Goal: Find specific page/section: Find specific page/section

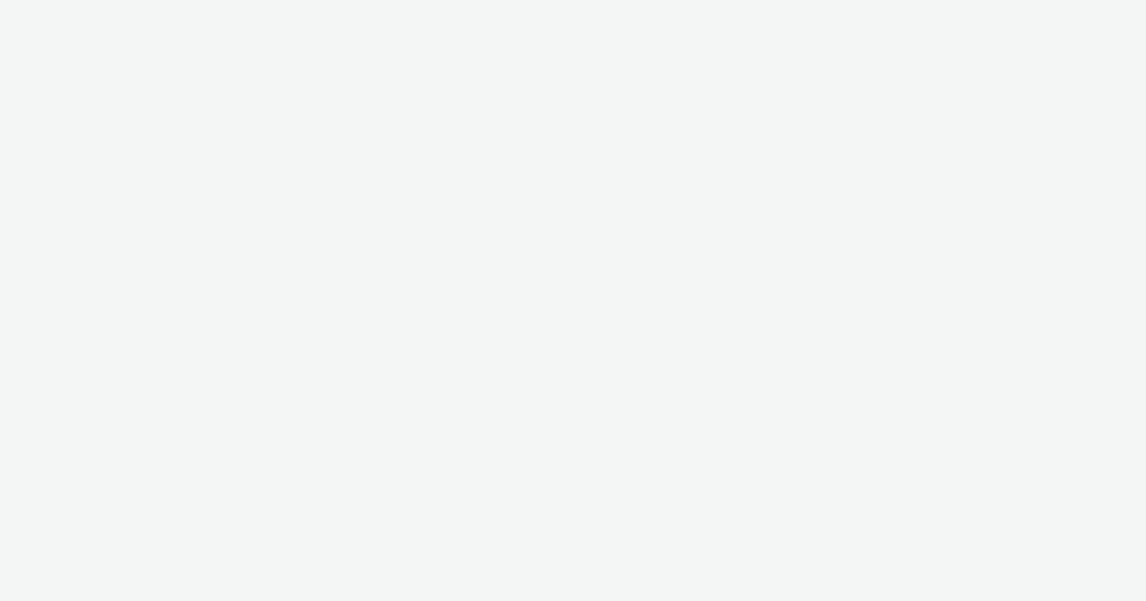
select select "47c37c18-910e-43a3-bb91-a2beb2847406"
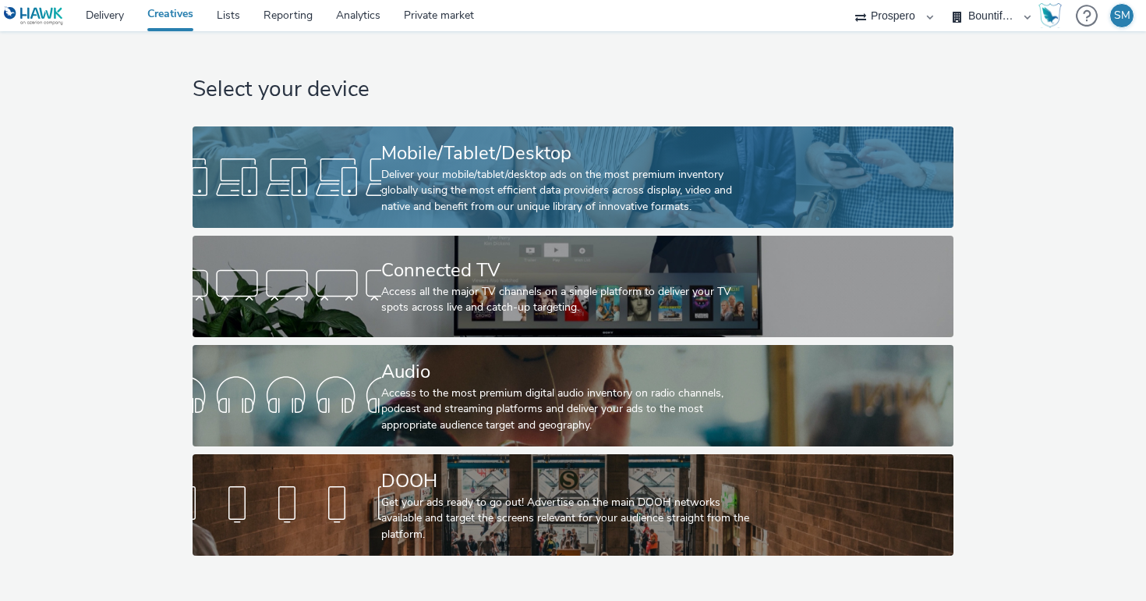
click at [441, 180] on div "Deliver your mobile/tablet/desktop ads on the most premium inventory globally u…" at bounding box center [569, 191] width 377 height 48
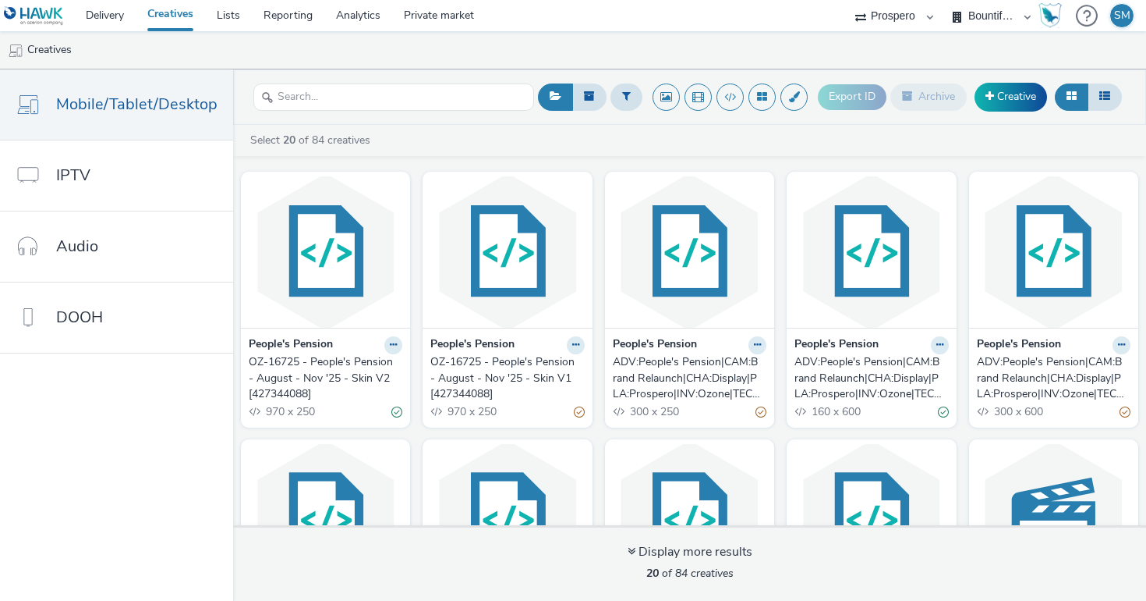
click at [328, 362] on div "OZ-16725 - People's Pension - August - Nov '25 - Skin V2 [427344088]" at bounding box center [322, 378] width 147 height 48
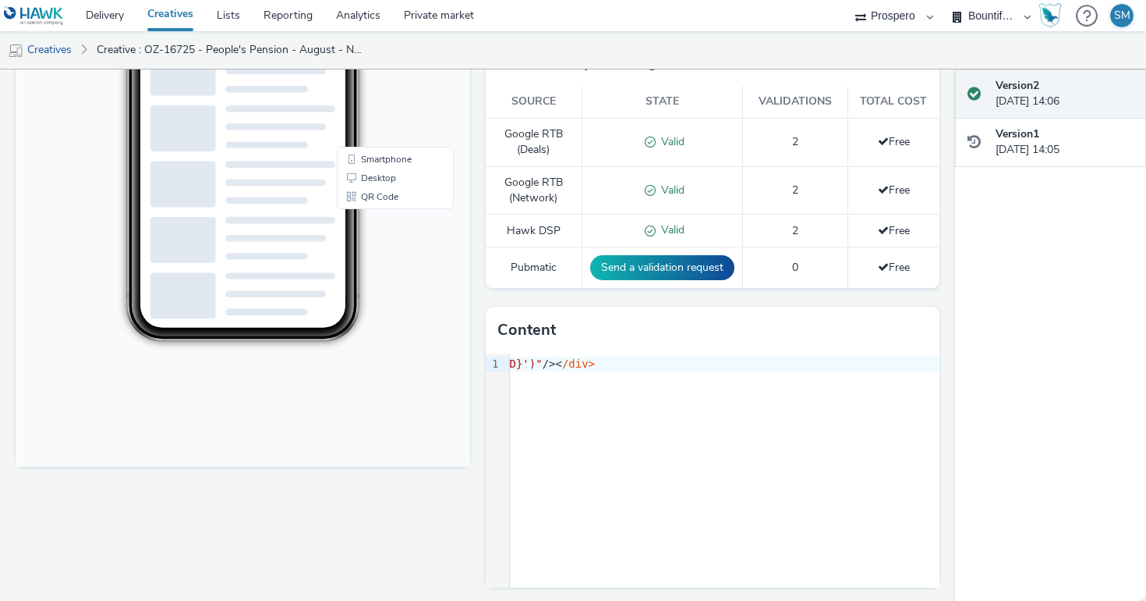
scroll to position [0, 24109]
click at [116, 19] on link "Delivery" at bounding box center [105, 15] width 62 height 31
